Goal: Find specific page/section: Find specific page/section

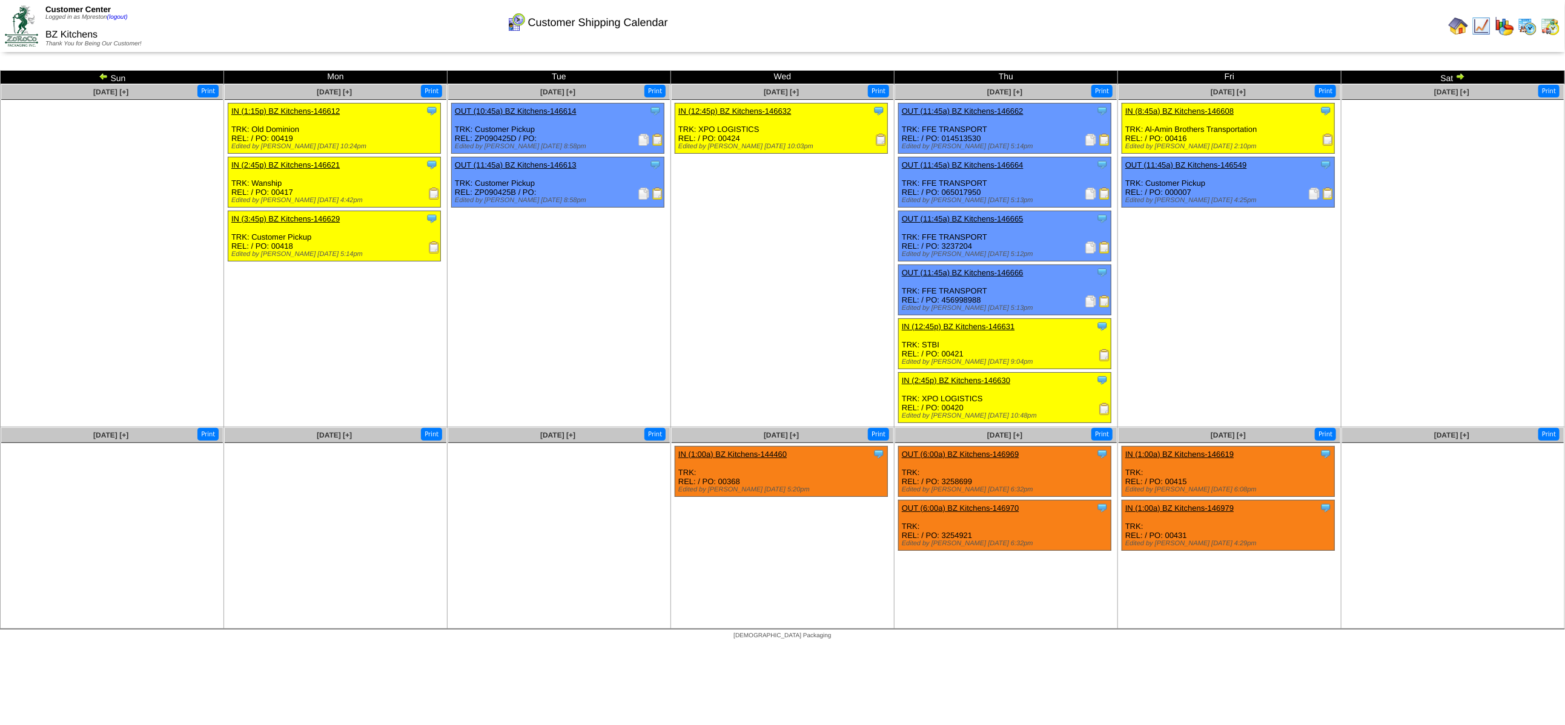
click at [1462, 74] on img at bounding box center [1460, 76] width 10 height 10
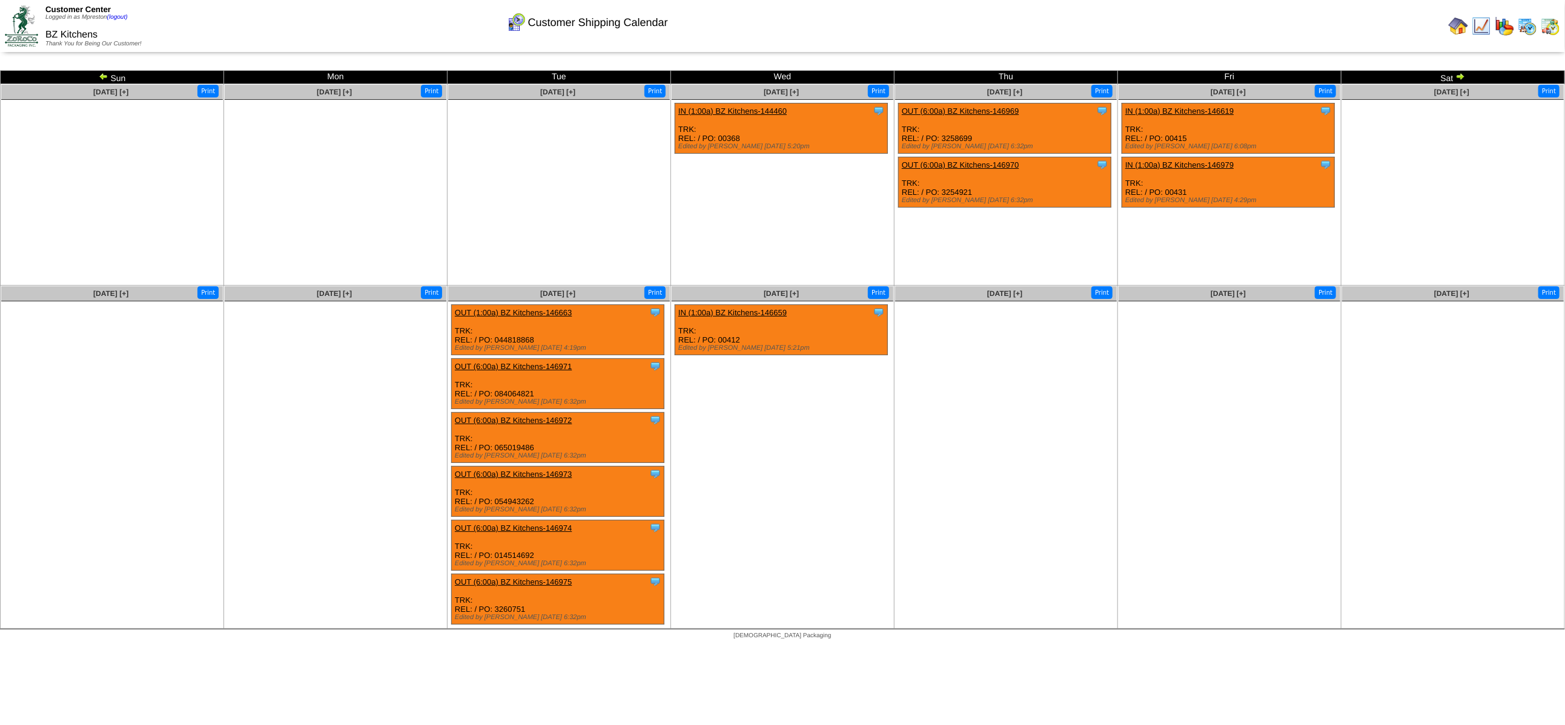
click at [1531, 21] on img at bounding box center [1527, 25] width 19 height 19
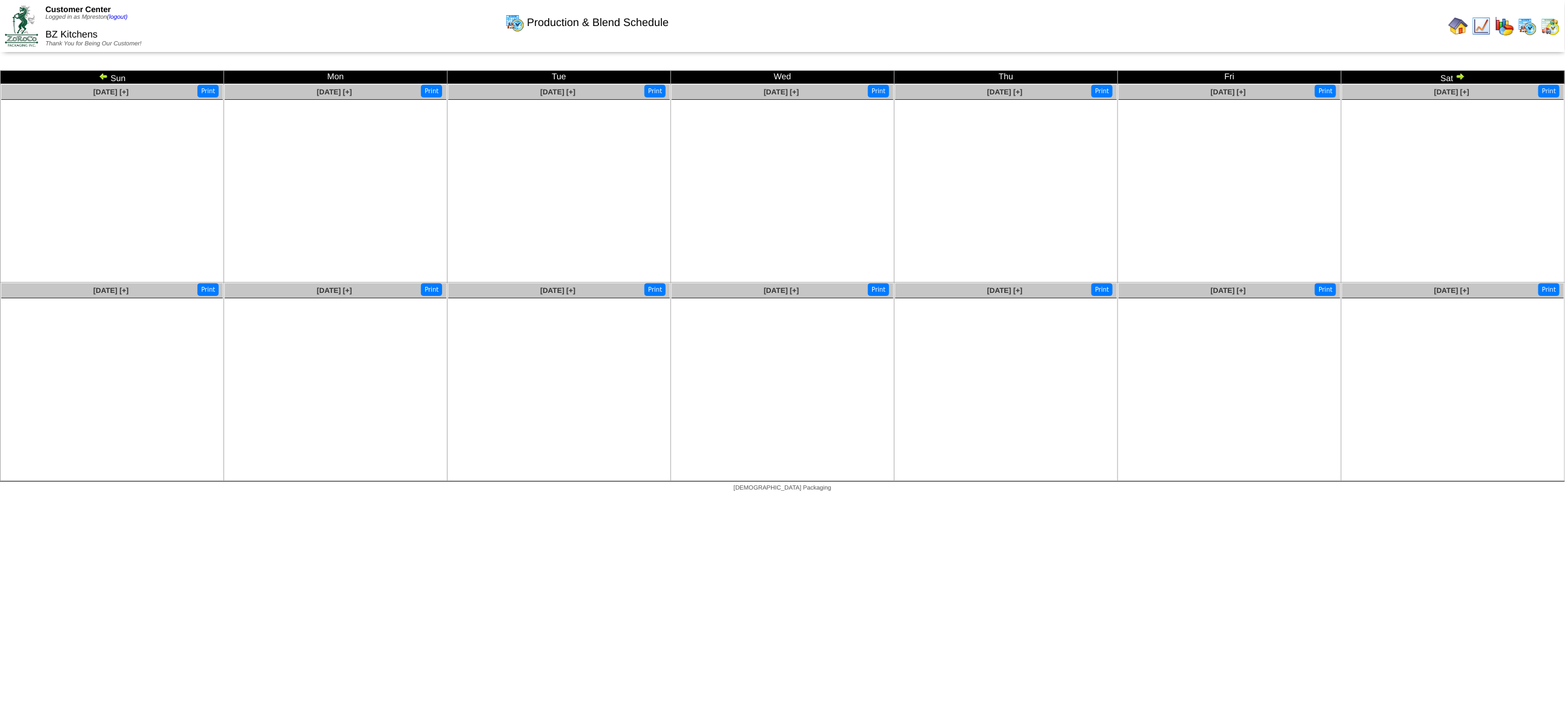
click at [102, 78] on img at bounding box center [104, 76] width 10 height 10
